Goal: Transaction & Acquisition: Purchase product/service

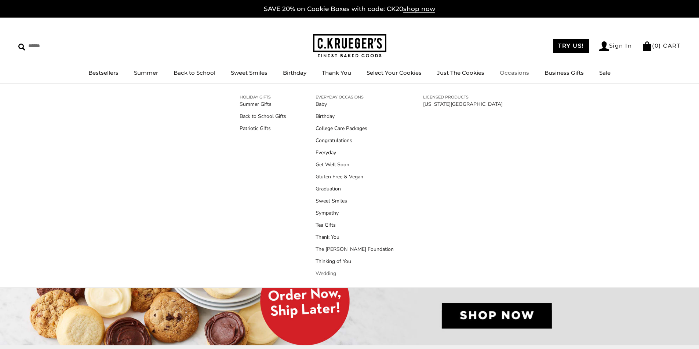
click at [323, 273] on link "Wedding" at bounding box center [354, 274] width 78 height 8
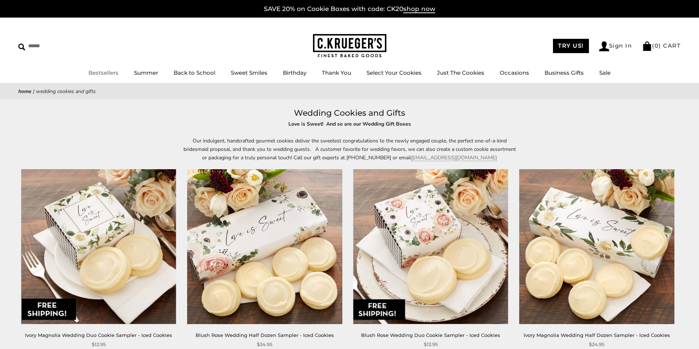
click at [106, 75] on link "Bestsellers" at bounding box center [103, 72] width 30 height 7
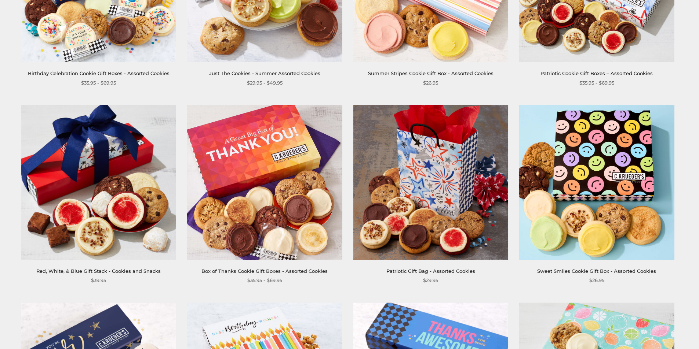
scroll to position [257, 0]
